Goal: Find specific page/section: Find specific page/section

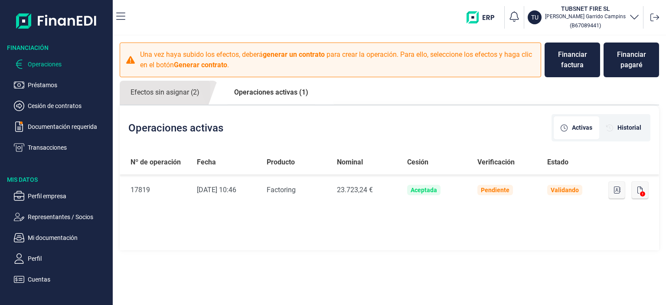
click at [46, 145] on p "Transacciones" at bounding box center [68, 147] width 81 height 10
